Goal: Task Accomplishment & Management: Manage account settings

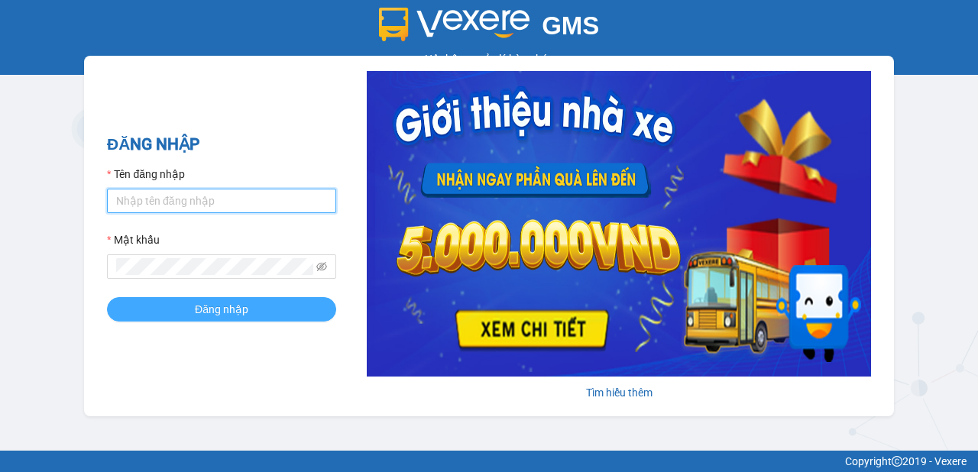
type input "minh.vinhthanhsoctrang"
click at [238, 308] on span "Đăng nhập" at bounding box center [221, 309] width 53 height 17
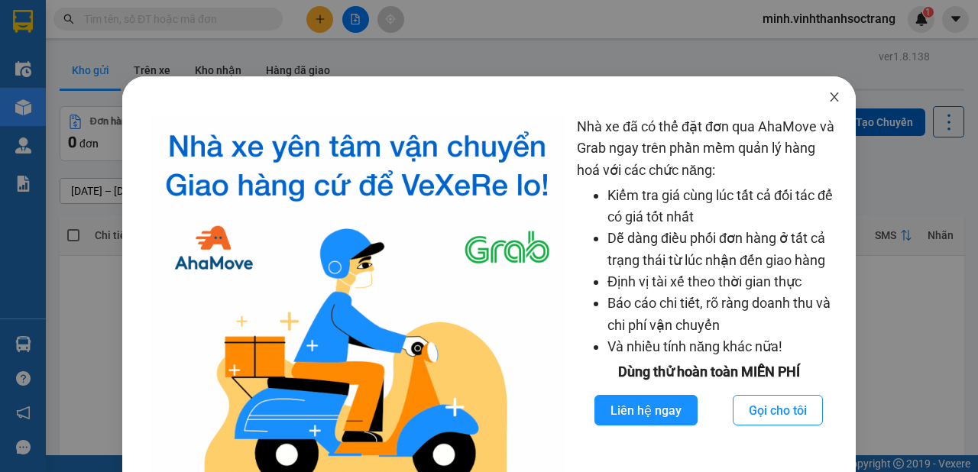
click at [831, 98] on icon "close" at bounding box center [834, 97] width 12 height 12
